Goal: Task Accomplishment & Management: Use online tool/utility

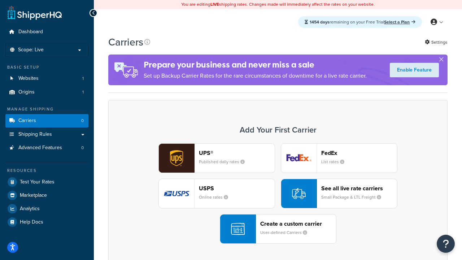
click at [278, 193] on div "UPS® Published daily rates FedEx List rates USPS Online rates See all live rate…" at bounding box center [278, 193] width 324 height 100
click at [359, 153] on header "FedEx" at bounding box center [359, 152] width 76 height 7
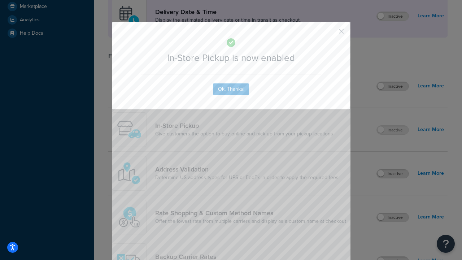
click at [331, 34] on button "button" at bounding box center [331, 34] width 2 height 2
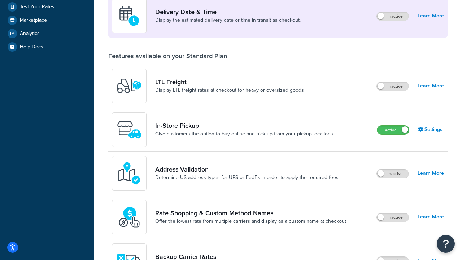
scroll to position [203, 0]
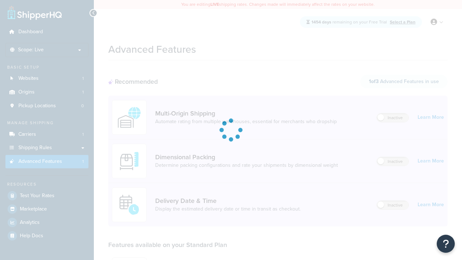
scroll to position [189, 0]
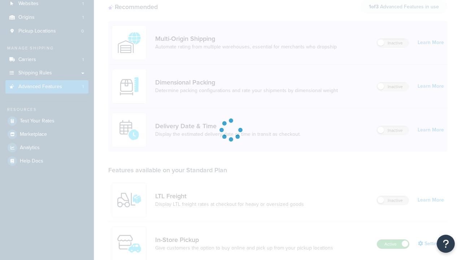
click at [393, 240] on label "Active" at bounding box center [393, 244] width 32 height 9
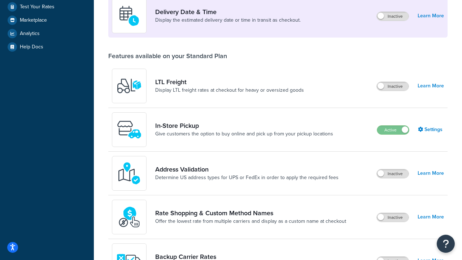
scroll to position [175, 0]
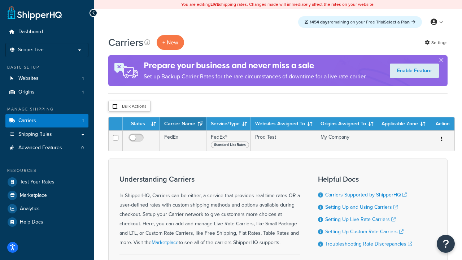
click at [115, 106] on input "checkbox" at bounding box center [114, 106] width 5 height 5
checkbox input "true"
click at [0, 0] on button "Delete" at bounding box center [0, 0] width 0 height 0
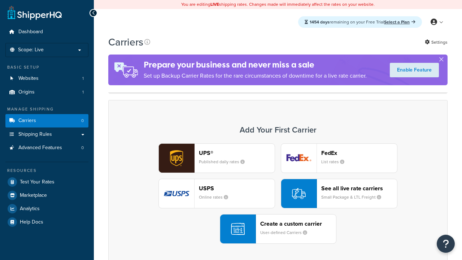
click at [278, 220] on div "Create a custom carrier User-defined Carriers" at bounding box center [298, 228] width 76 height 17
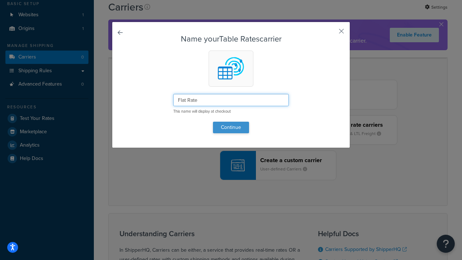
type input "Flat Rate"
click at [231, 127] on button "Continue" at bounding box center [231, 128] width 36 height 12
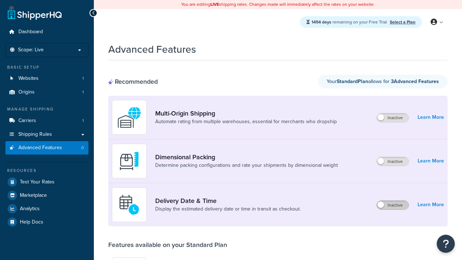
click at [393, 205] on label "Inactive" at bounding box center [393, 205] width 32 height 9
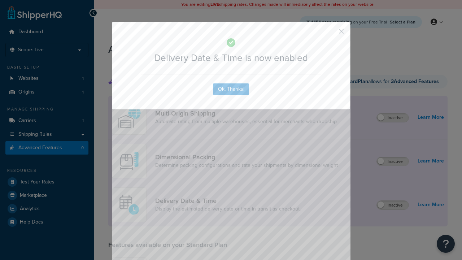
click at [331, 33] on button "button" at bounding box center [331, 34] width 2 height 2
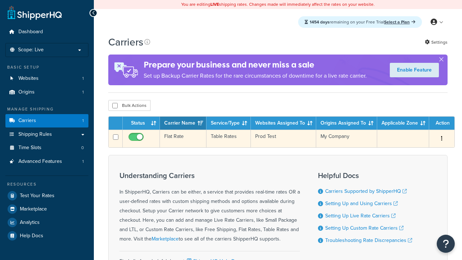
click at [183, 139] on td "Flat Rate" at bounding box center [183, 139] width 47 height 18
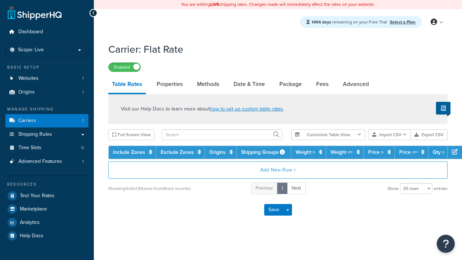
select select "25"
click at [249, 84] on link "Date & Time" at bounding box center [249, 83] width 39 height 17
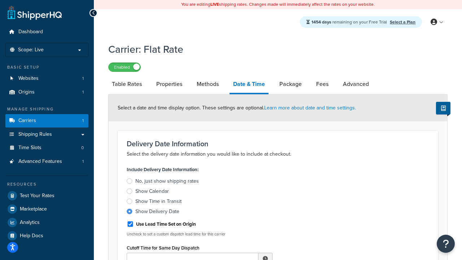
click at [157, 213] on div "Show Delivery Date" at bounding box center [157, 211] width 44 height 7
click at [0, 0] on input "Show Delivery Date" at bounding box center [0, 0] width 0 height 0
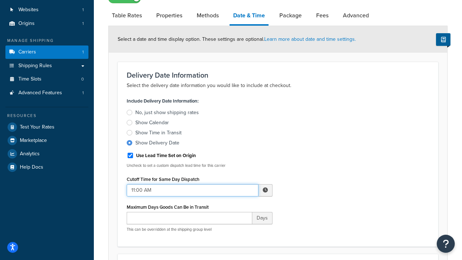
type input "11:00 AM"
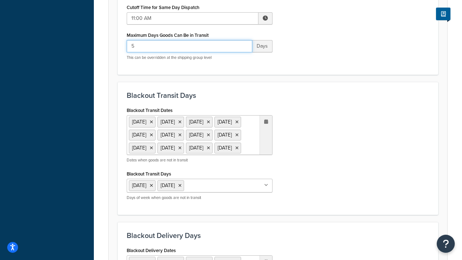
type input "5"
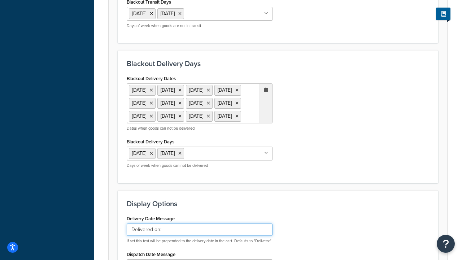
type input "Delivered on:"
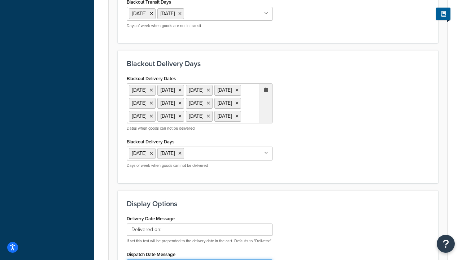
type input "Default Dispatch Message"
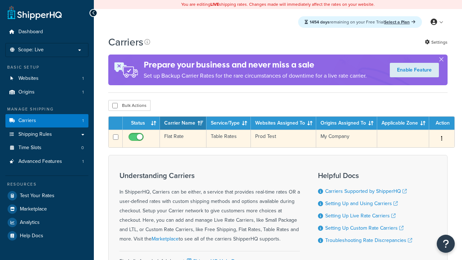
click at [183, 139] on td "Flat Rate" at bounding box center [183, 139] width 47 height 18
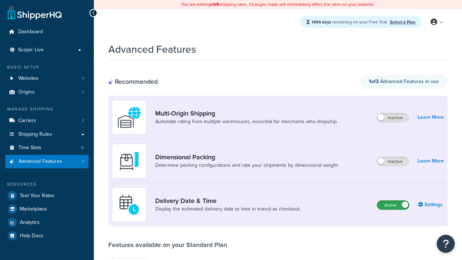
click at [393, 205] on label "Active" at bounding box center [393, 205] width 32 height 9
